Goal: Task Accomplishment & Management: Complete application form

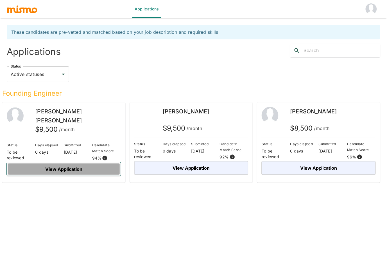
click at [73, 170] on button "View Application" at bounding box center [64, 168] width 114 height 13
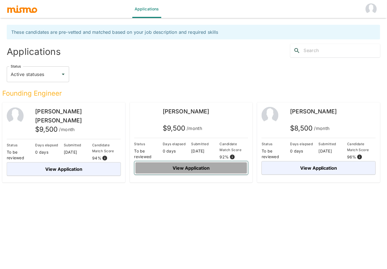
click at [188, 170] on button "View Application" at bounding box center [191, 167] width 114 height 13
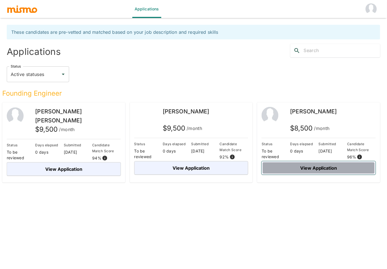
click at [301, 165] on button "View Application" at bounding box center [319, 167] width 114 height 13
